Goal: Transaction & Acquisition: Subscribe to service/newsletter

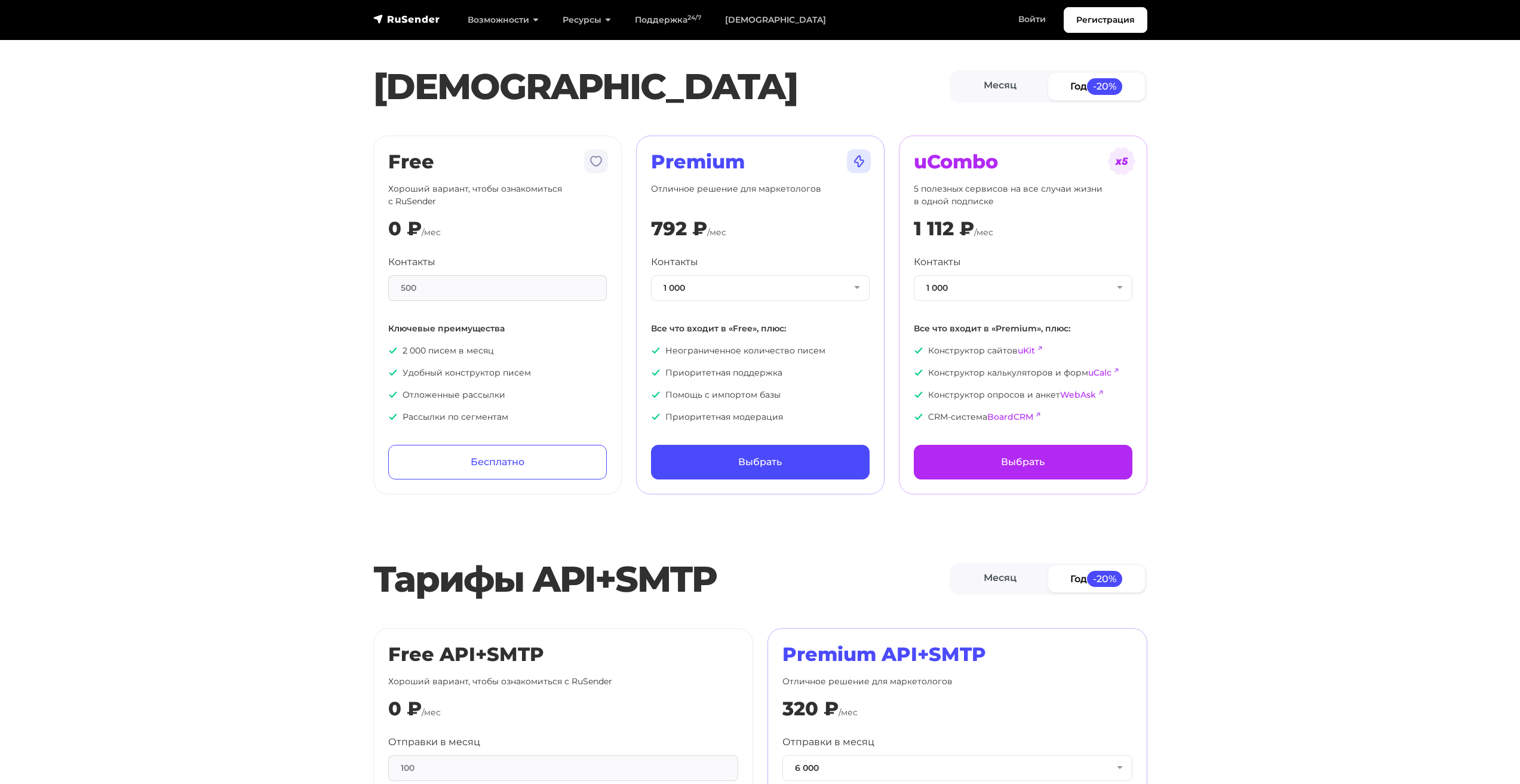
click at [1077, 94] on link "Год -20%" at bounding box center [1096, 86] width 97 height 26
click at [758, 295] on button "1 000" at bounding box center [760, 288] width 218 height 26
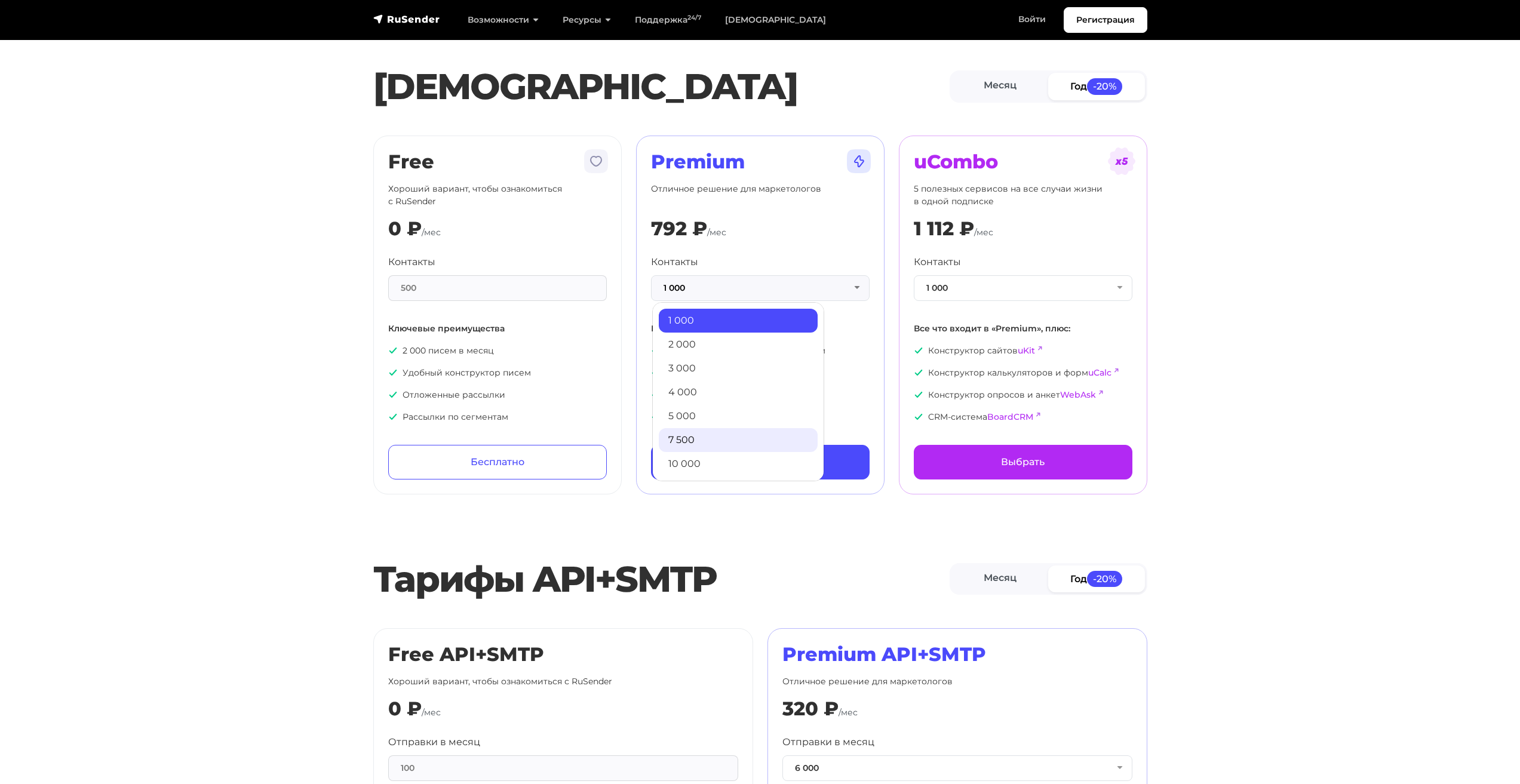
click at [713, 438] on link "7 500" at bounding box center [738, 440] width 159 height 24
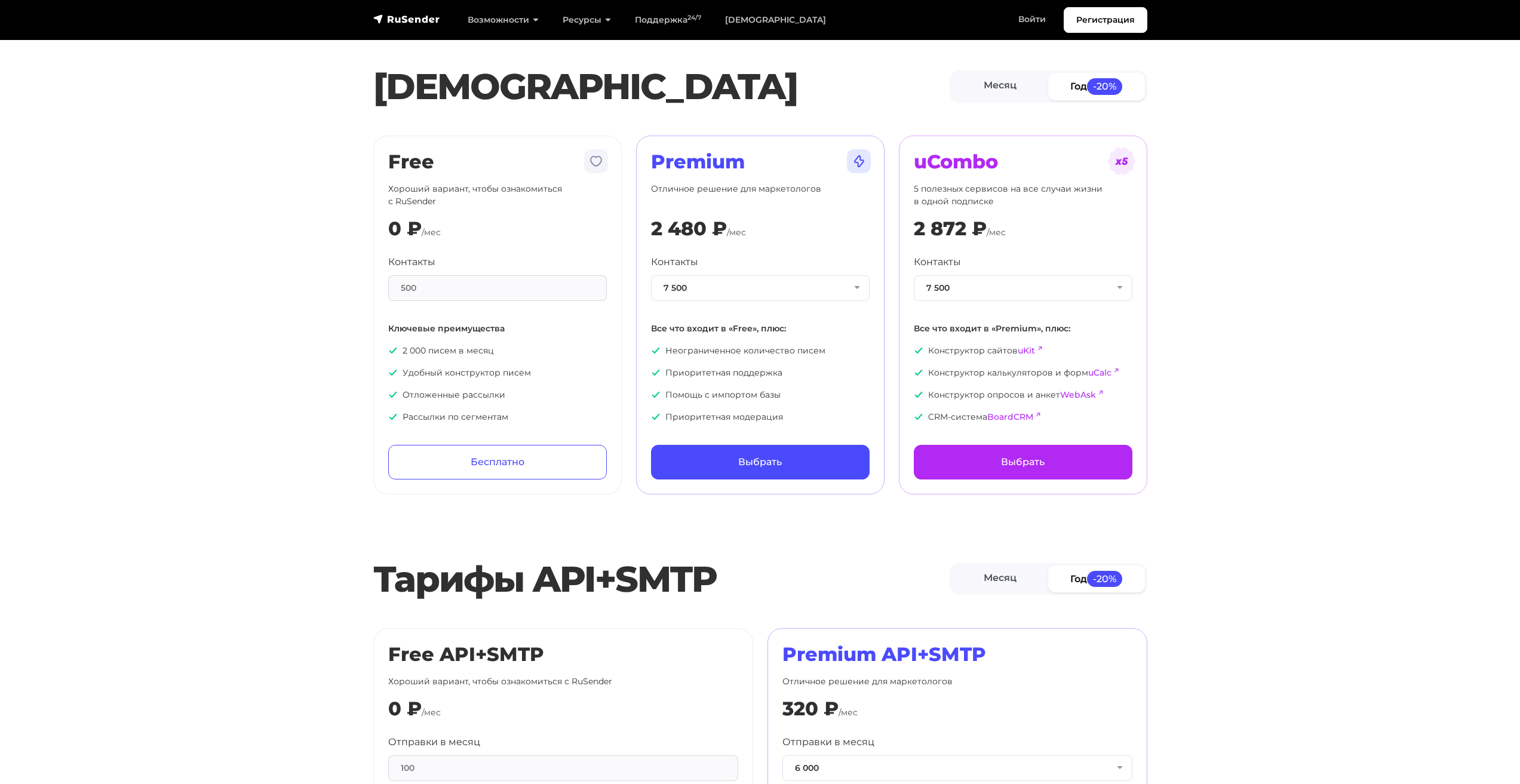
click at [787, 301] on div "Контакты 7 500 1 000 2 000 3 000 4 000 5 000 7 500 10 000 13 000 15 000 20 000 …" at bounding box center [760, 339] width 218 height 168
click at [785, 293] on button "7 500" at bounding box center [760, 288] width 218 height 26
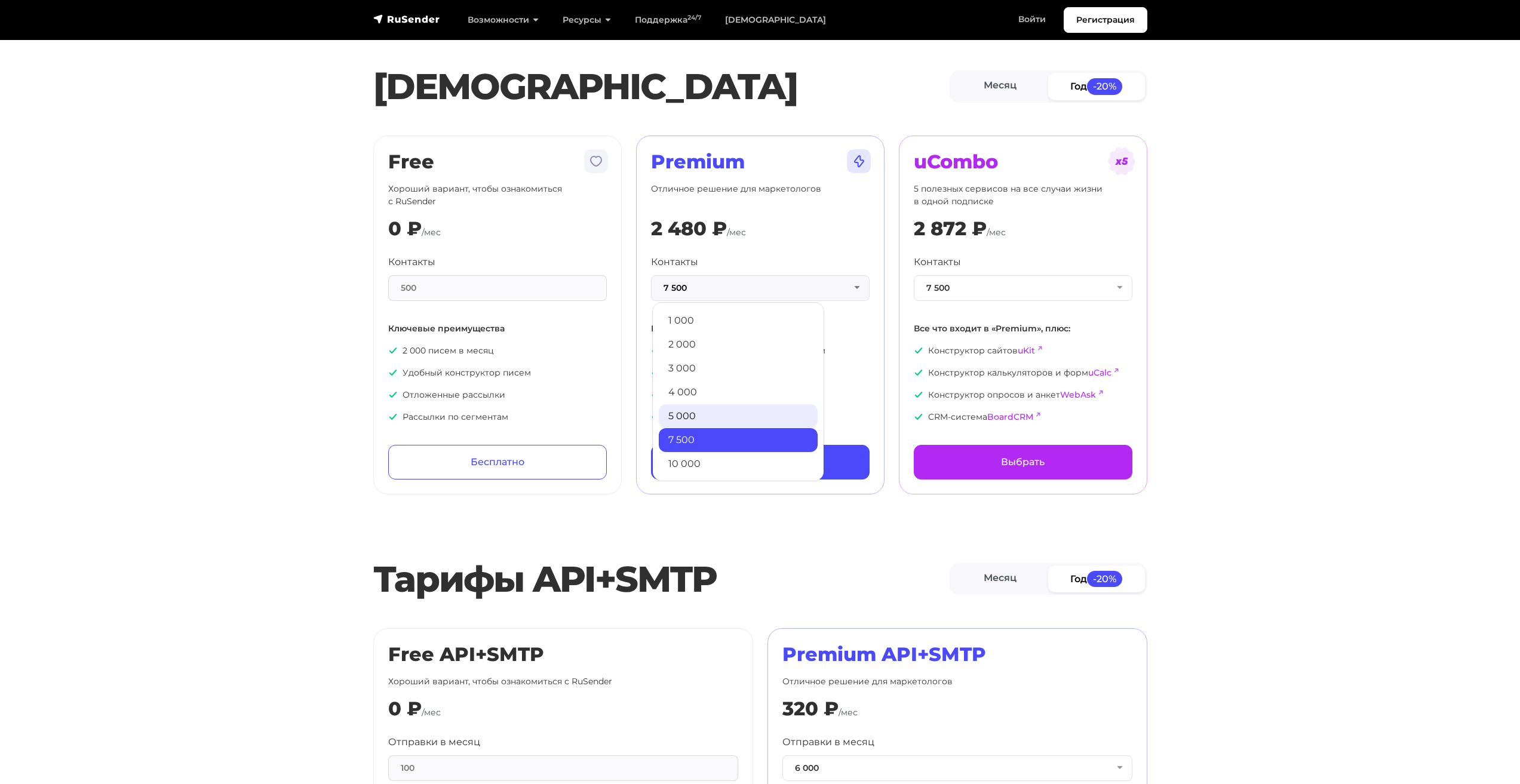
click at [740, 413] on link "5 000" at bounding box center [738, 416] width 159 height 24
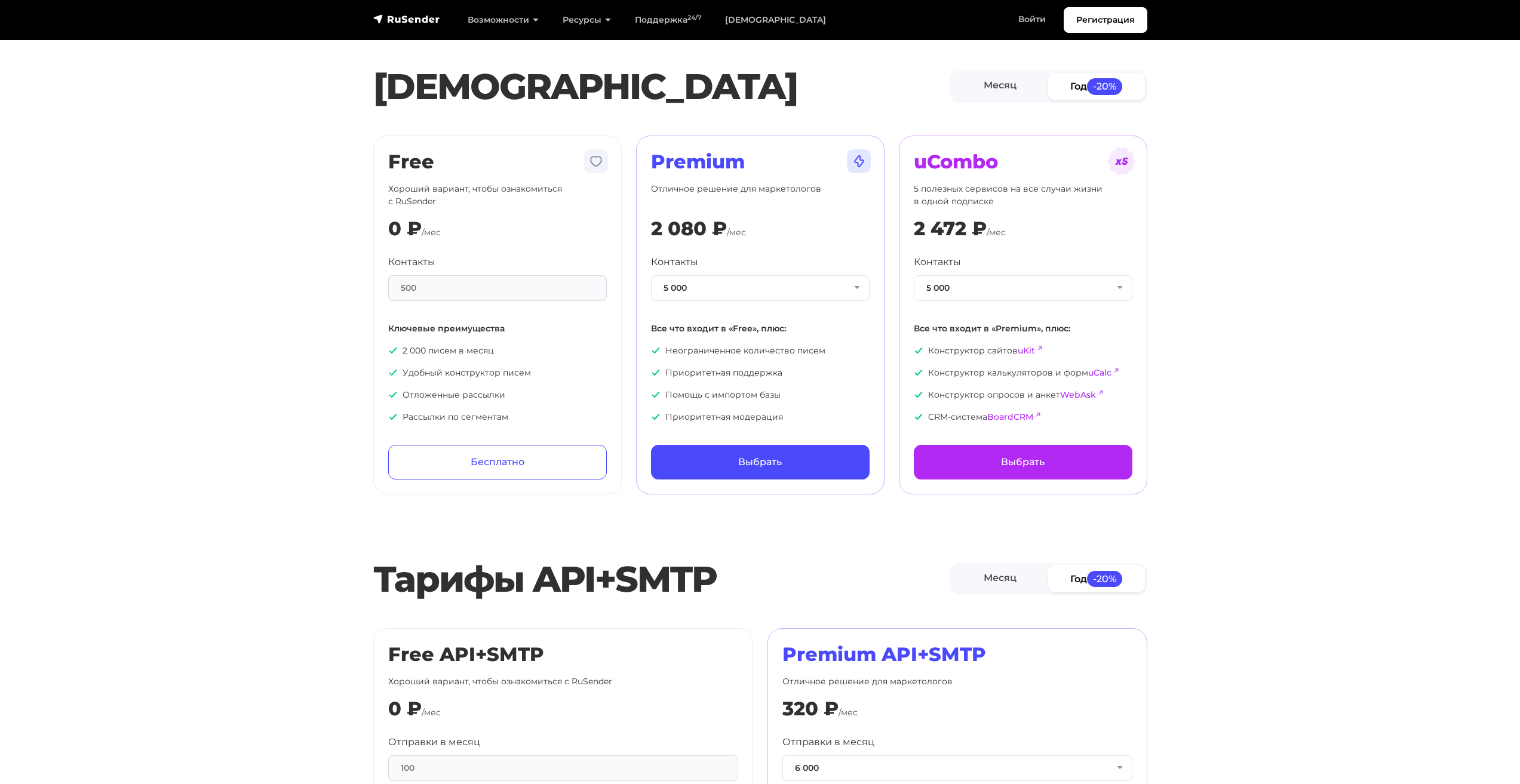
click at [838, 203] on p "Отличное решение для маркетологов" at bounding box center [760, 195] width 218 height 25
click at [788, 291] on button "5 000" at bounding box center [760, 288] width 218 height 26
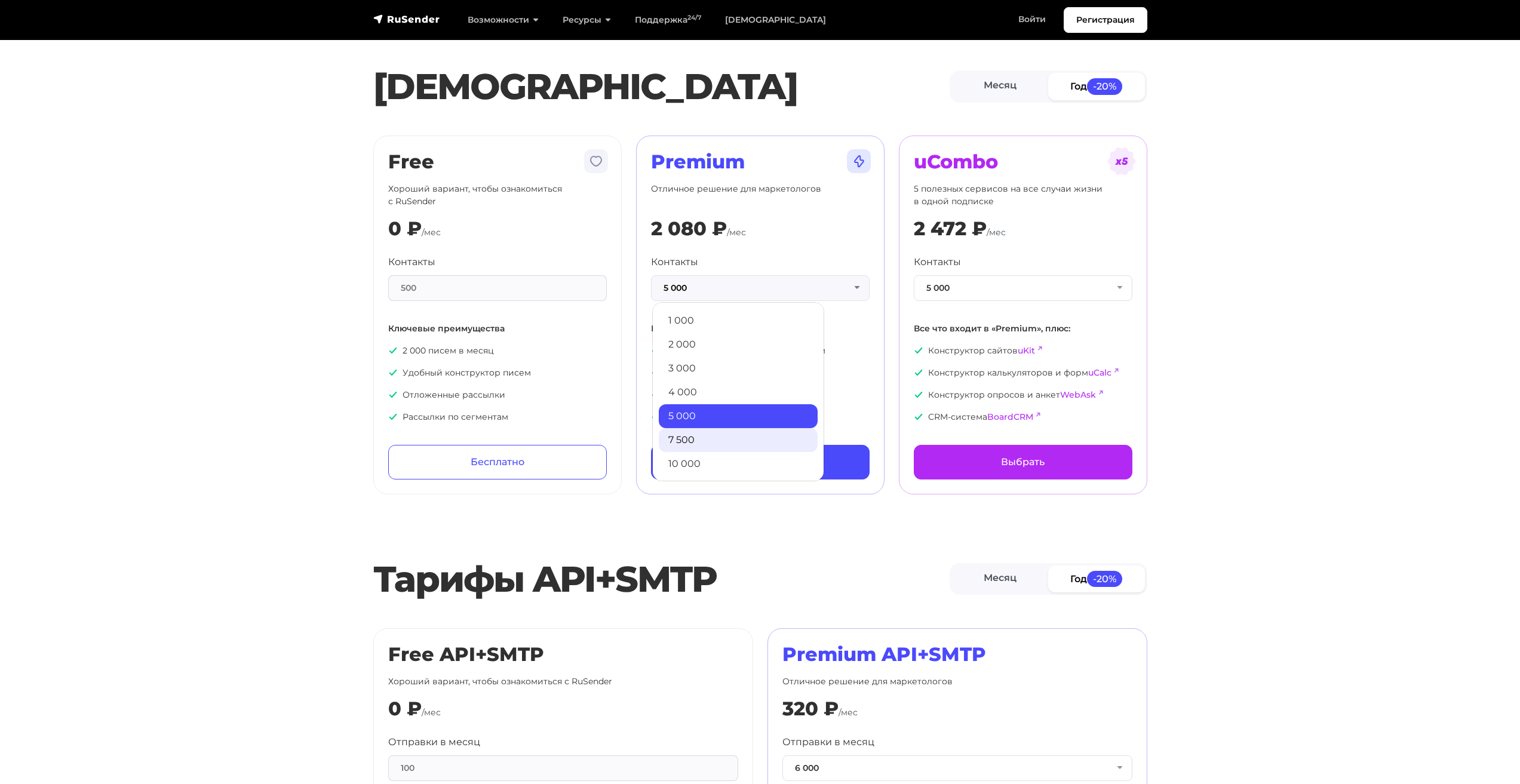
click at [731, 433] on link "7 500" at bounding box center [738, 440] width 159 height 24
